Goal: Task Accomplishment & Management: Complete application form

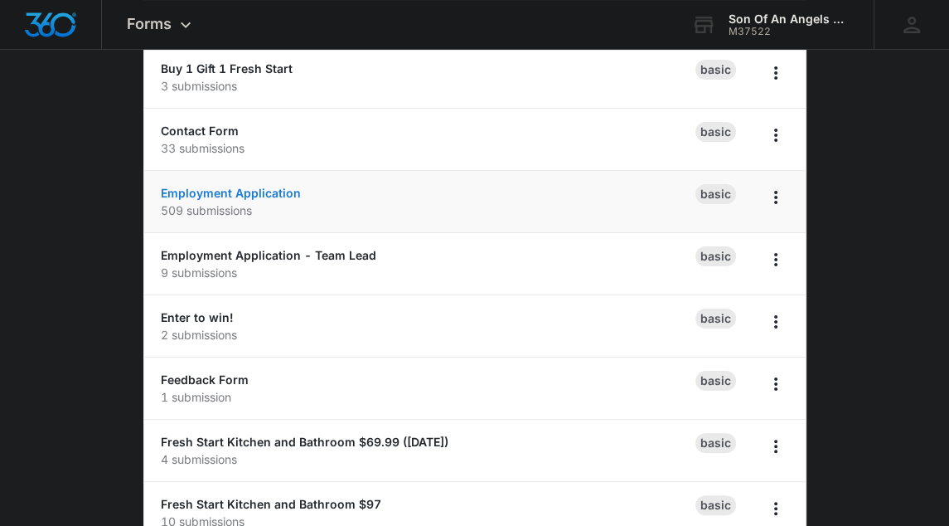
scroll to position [162, 0]
click at [255, 195] on link "Employment Application" at bounding box center [231, 194] width 140 height 14
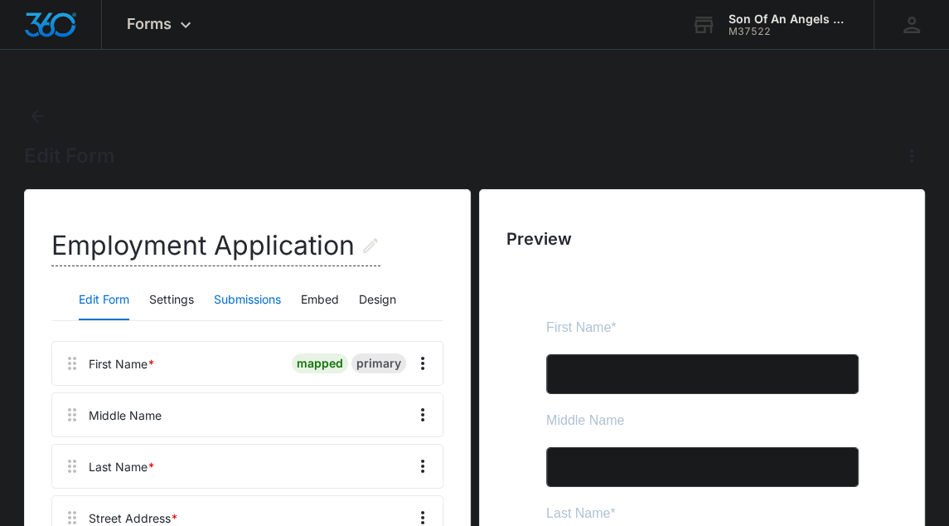
click at [262, 288] on button "Submissions" at bounding box center [247, 300] width 67 height 40
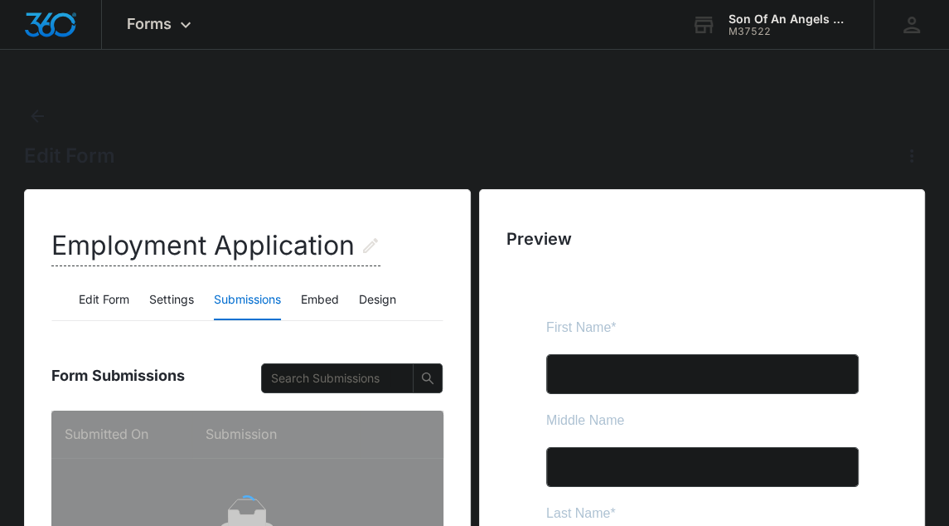
scroll to position [228, 0]
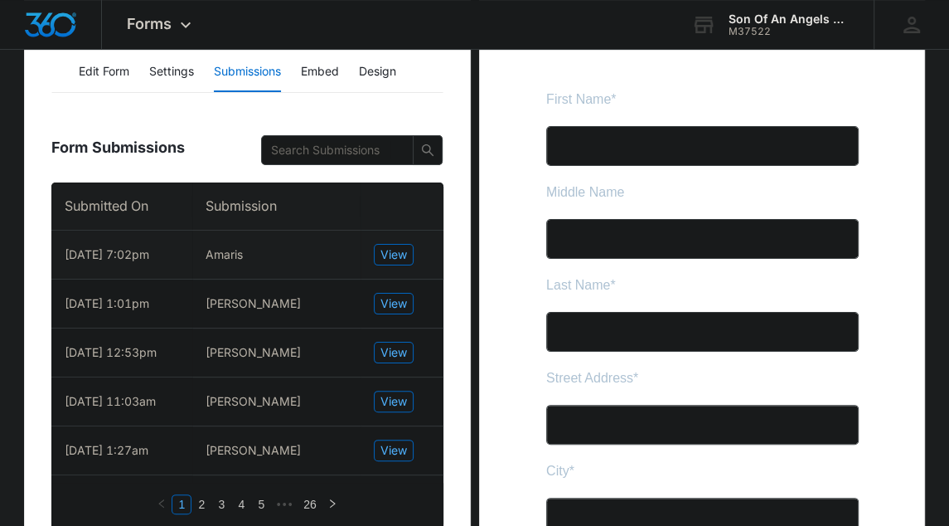
click at [395, 242] on td "View" at bounding box center [402, 254] width 83 height 49
click at [392, 252] on span "View" at bounding box center [393, 254] width 27 height 18
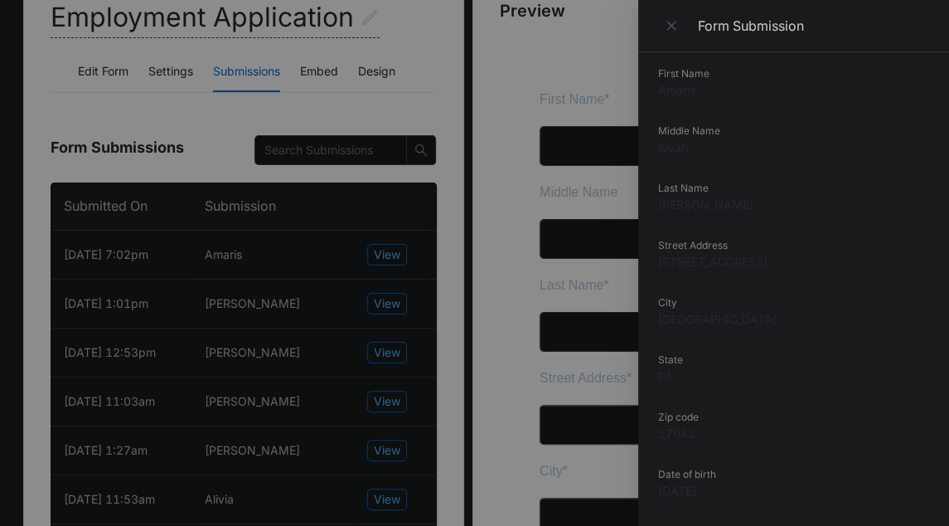
scroll to position [53, 0]
click at [737, 257] on dd "[STREET_ADDRESS]" at bounding box center [793, 259] width 271 height 17
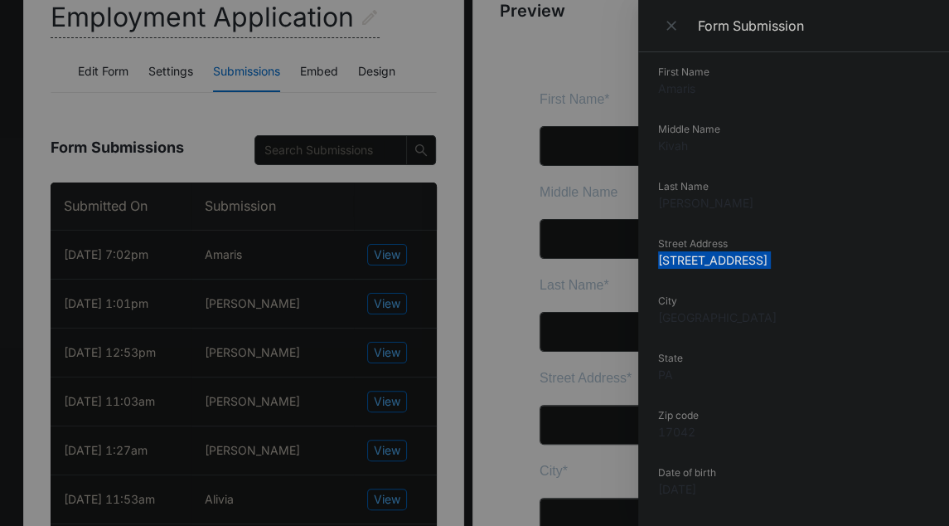
copy dd "[STREET_ADDRESS]"
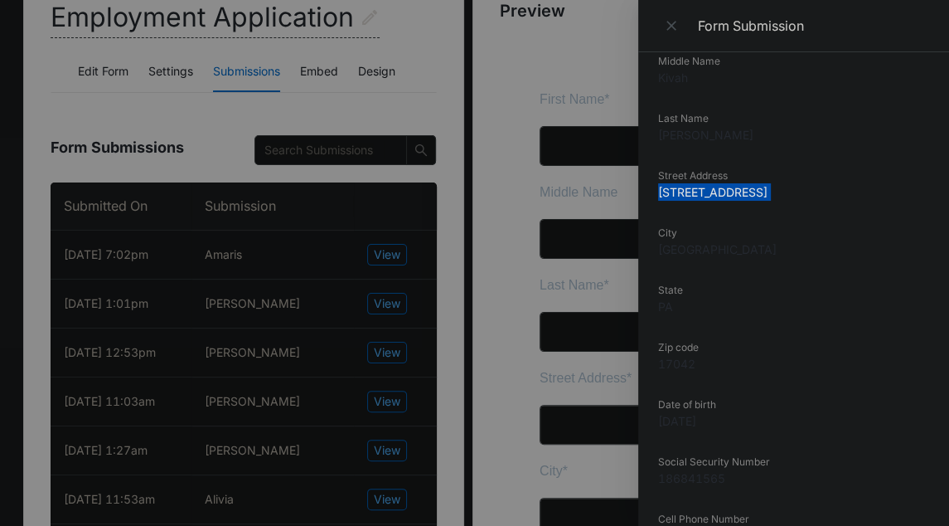
scroll to position [0, 0]
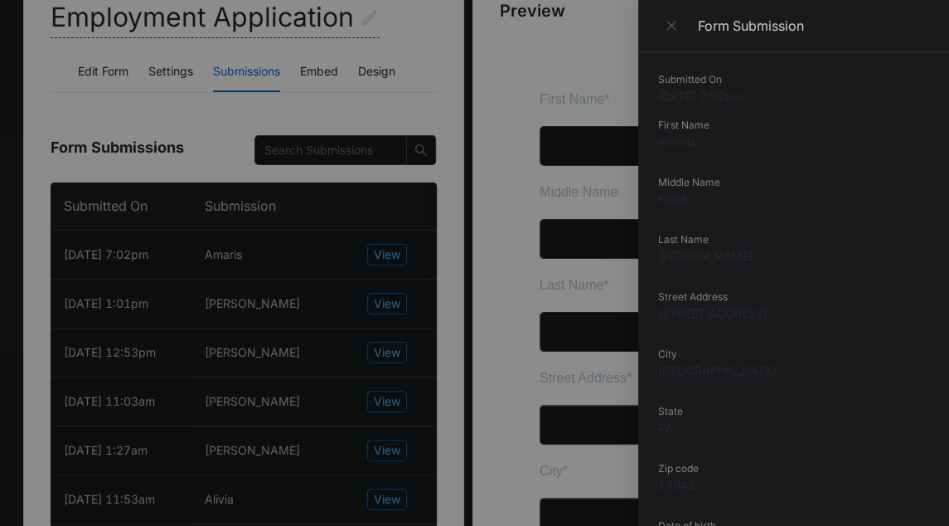
click at [681, 143] on dd "Amaris" at bounding box center [793, 141] width 271 height 17
copy dd "Amaris"
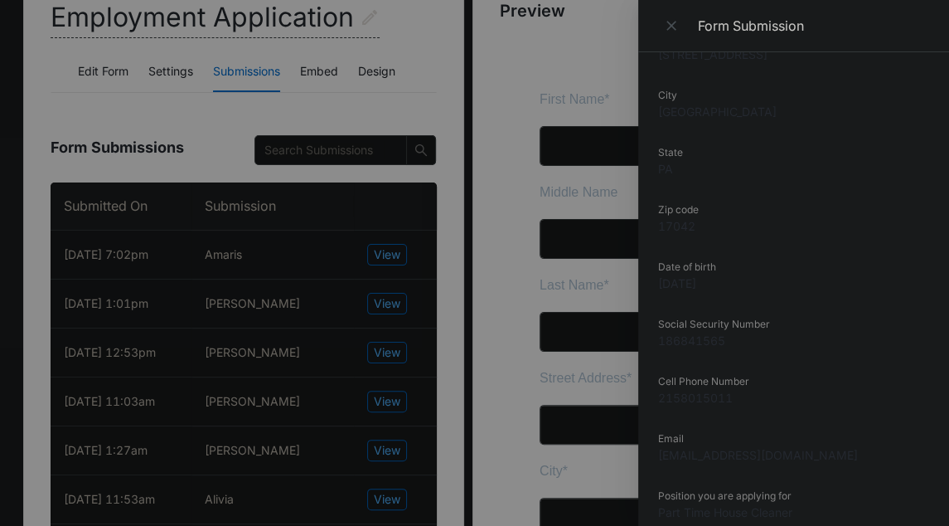
scroll to position [260, 0]
click at [688, 395] on dd "2158015011" at bounding box center [793, 395] width 271 height 17
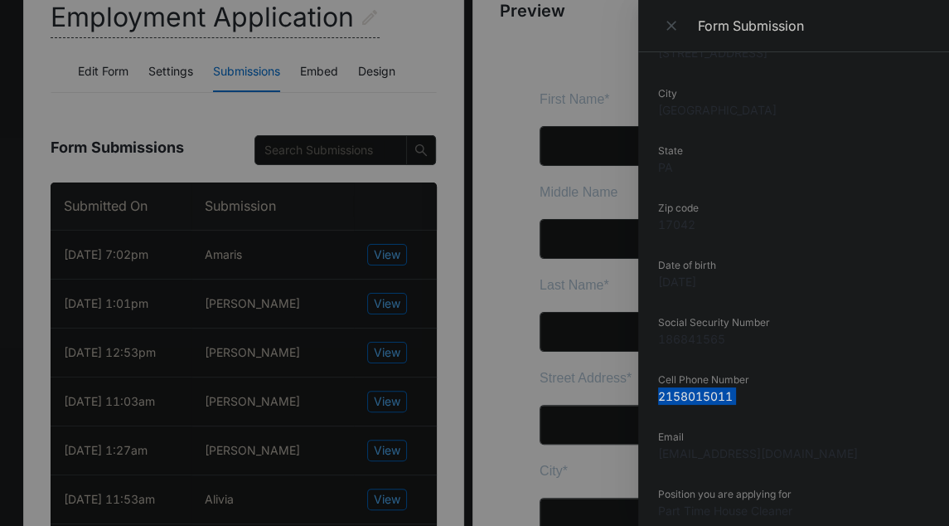
copy dd "2158015011"
click at [693, 448] on dd "[EMAIL_ADDRESS][DOMAIN_NAME]" at bounding box center [793, 452] width 271 height 17
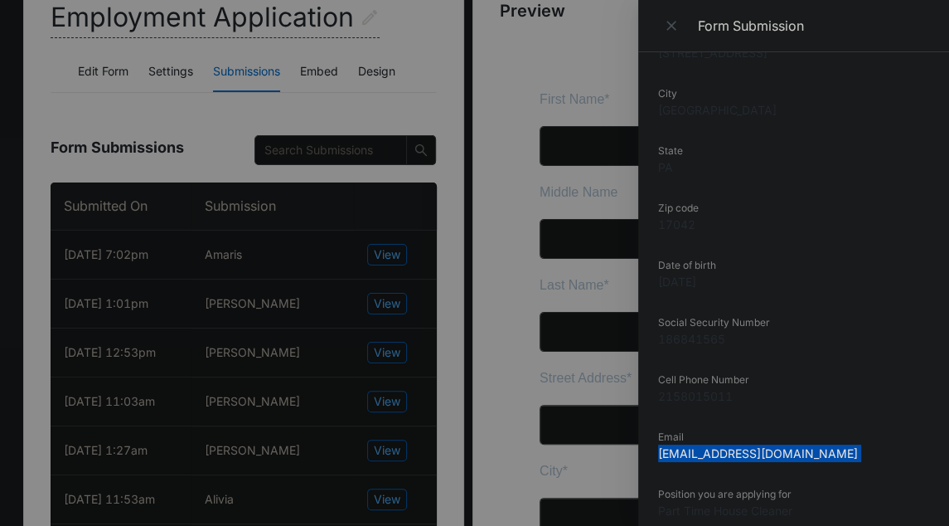
click at [693, 448] on dd "[EMAIL_ADDRESS][DOMAIN_NAME]" at bounding box center [793, 452] width 271 height 17
copy dd "[EMAIL_ADDRESS][DOMAIN_NAME]"
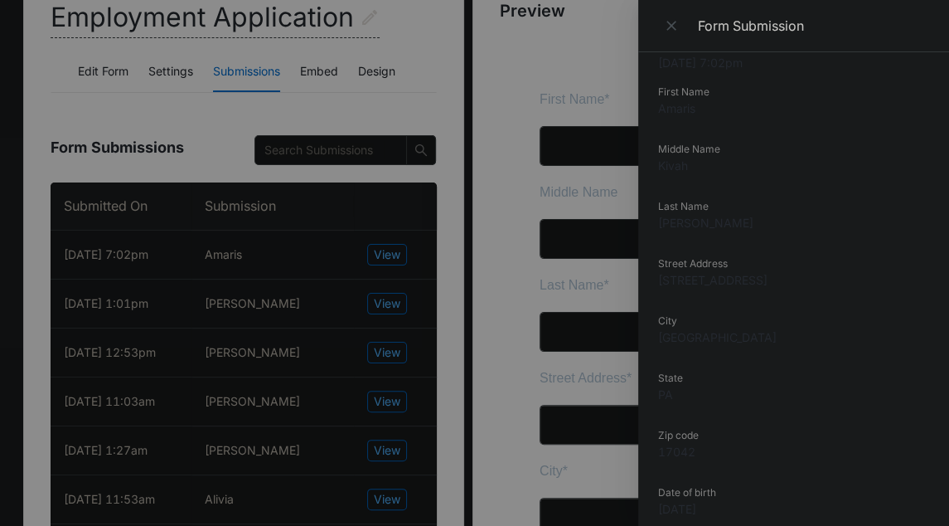
scroll to position [0, 0]
